Goal: Task Accomplishment & Management: Manage account settings

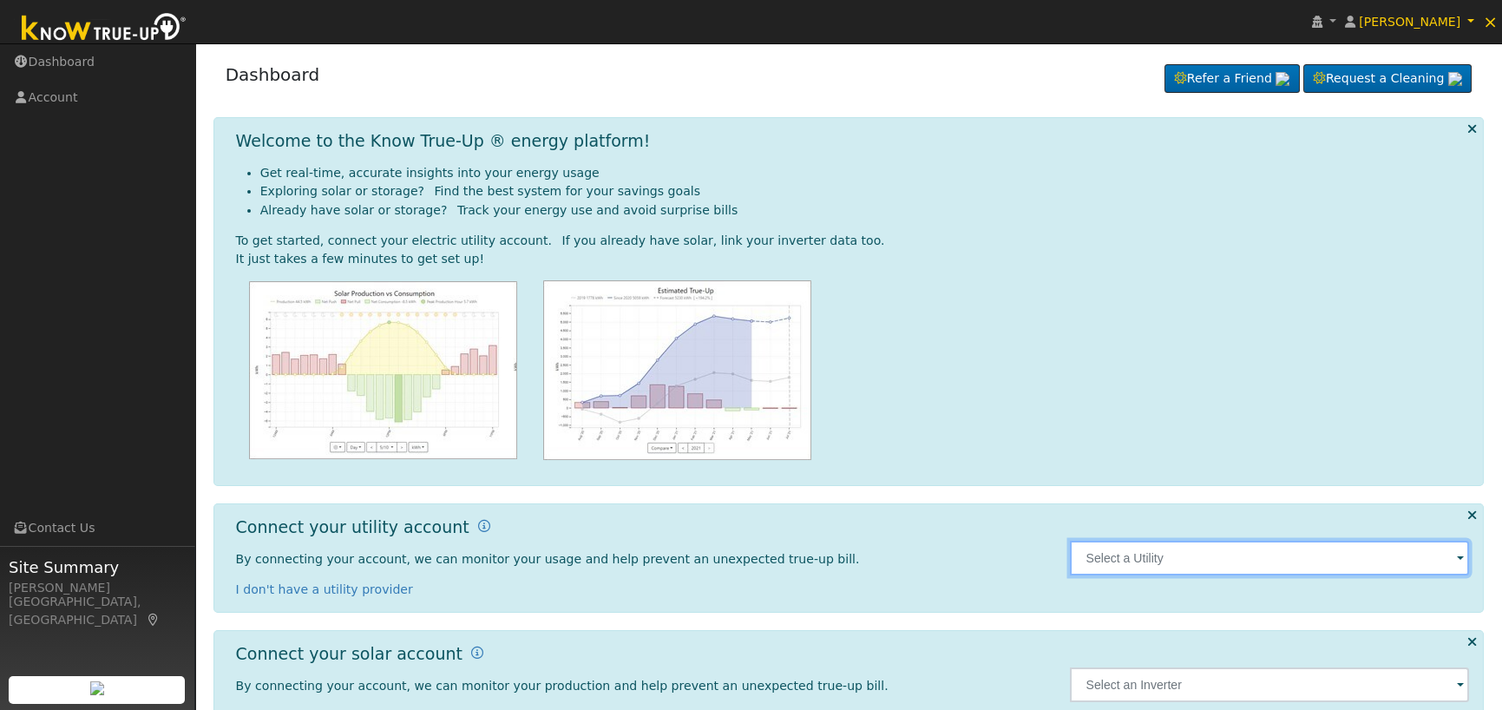
click at [1150, 555] on input "text" at bounding box center [1269, 558] width 399 height 35
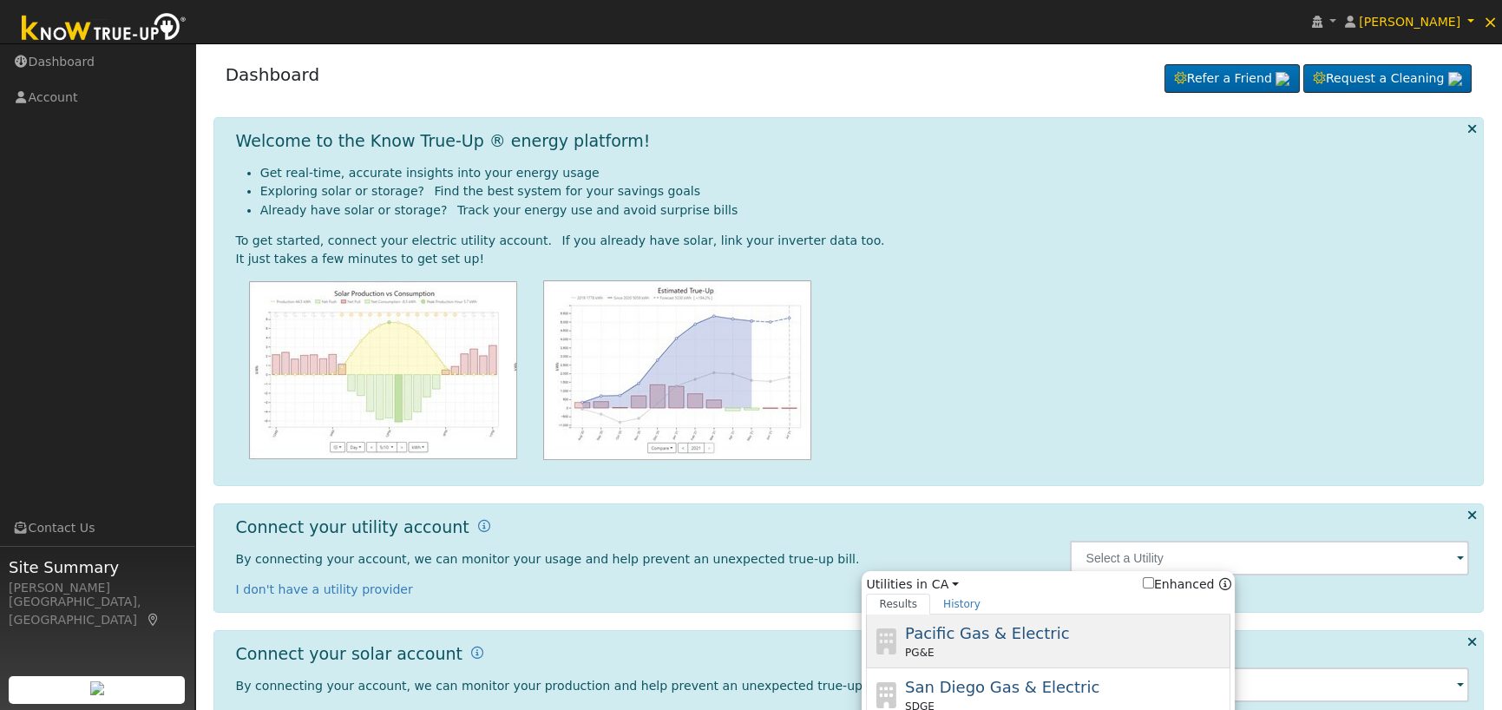
click at [951, 625] on span "Pacific Gas & Electric" at bounding box center [987, 633] width 164 height 18
type input "PG&E"
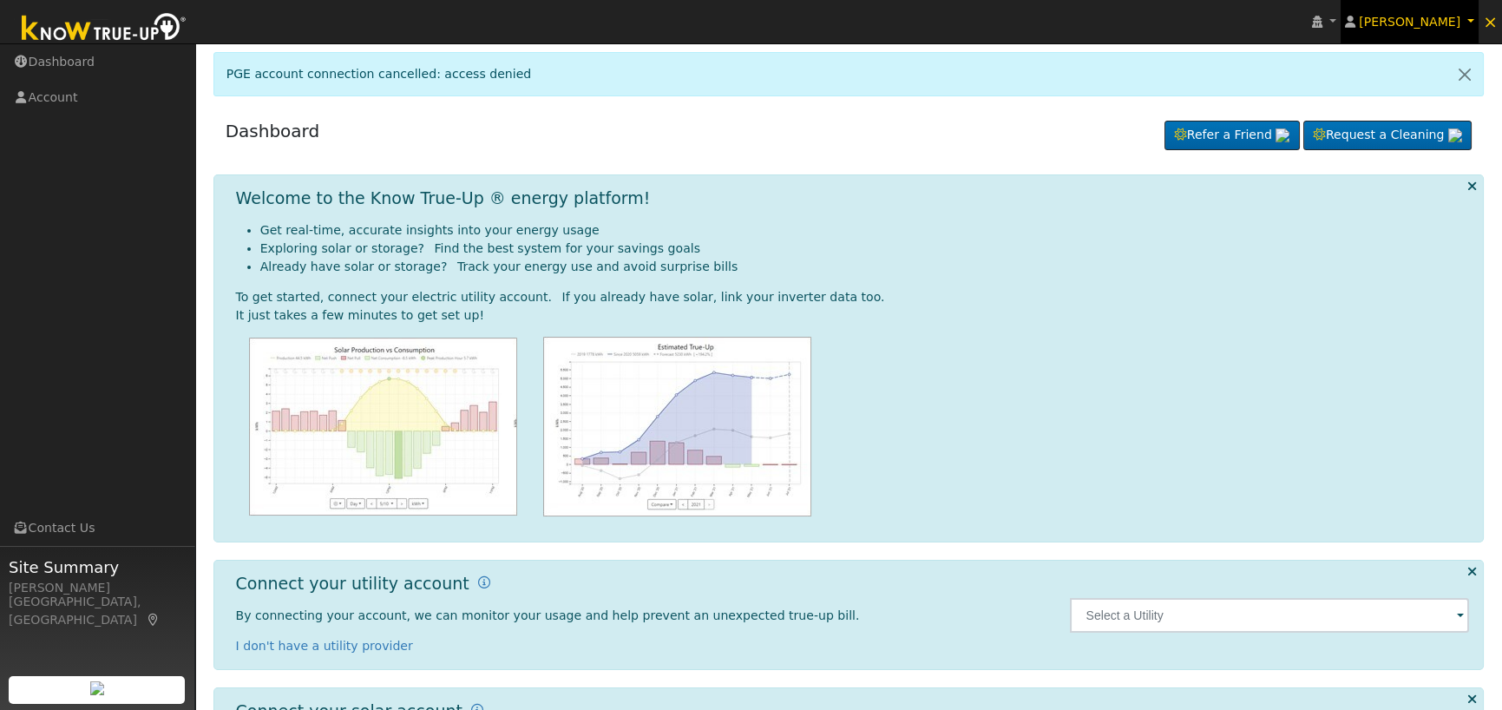
click at [1441, 16] on span "[PERSON_NAME]" at bounding box center [1410, 22] width 102 height 14
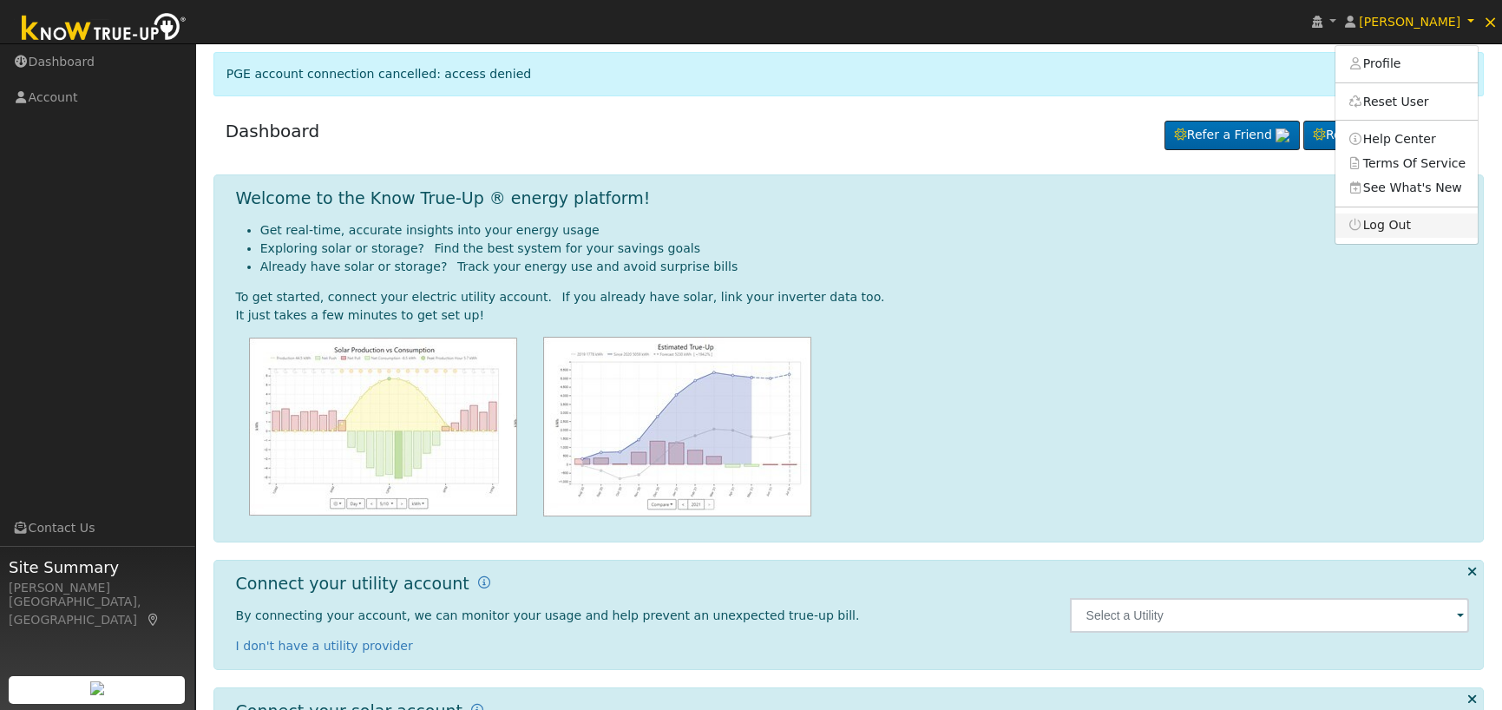
click at [1363, 231] on icon at bounding box center [1356, 225] width 16 height 12
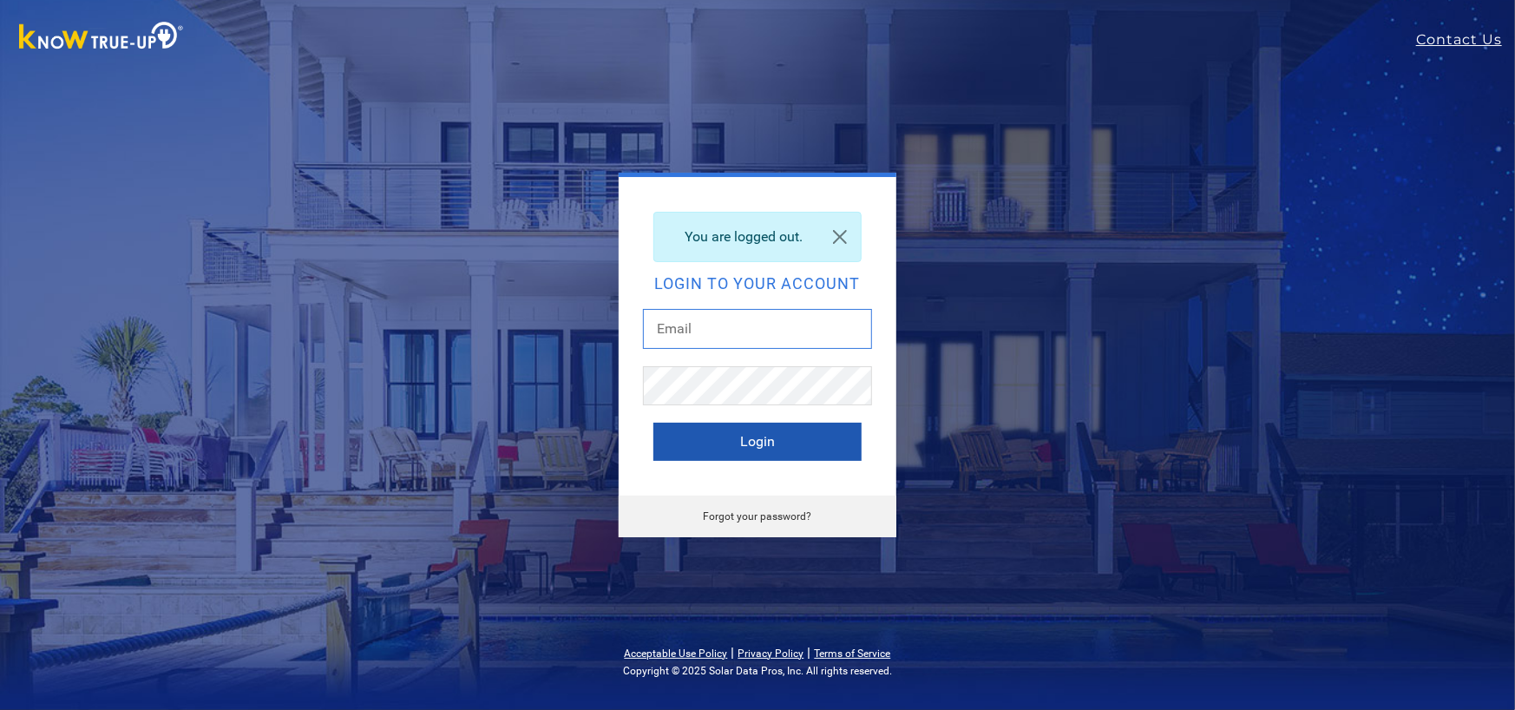
type input "[EMAIL_ADDRESS][DOMAIN_NAME]"
click at [763, 450] on button "Login" at bounding box center [757, 442] width 208 height 38
